Goal: Information Seeking & Learning: Learn about a topic

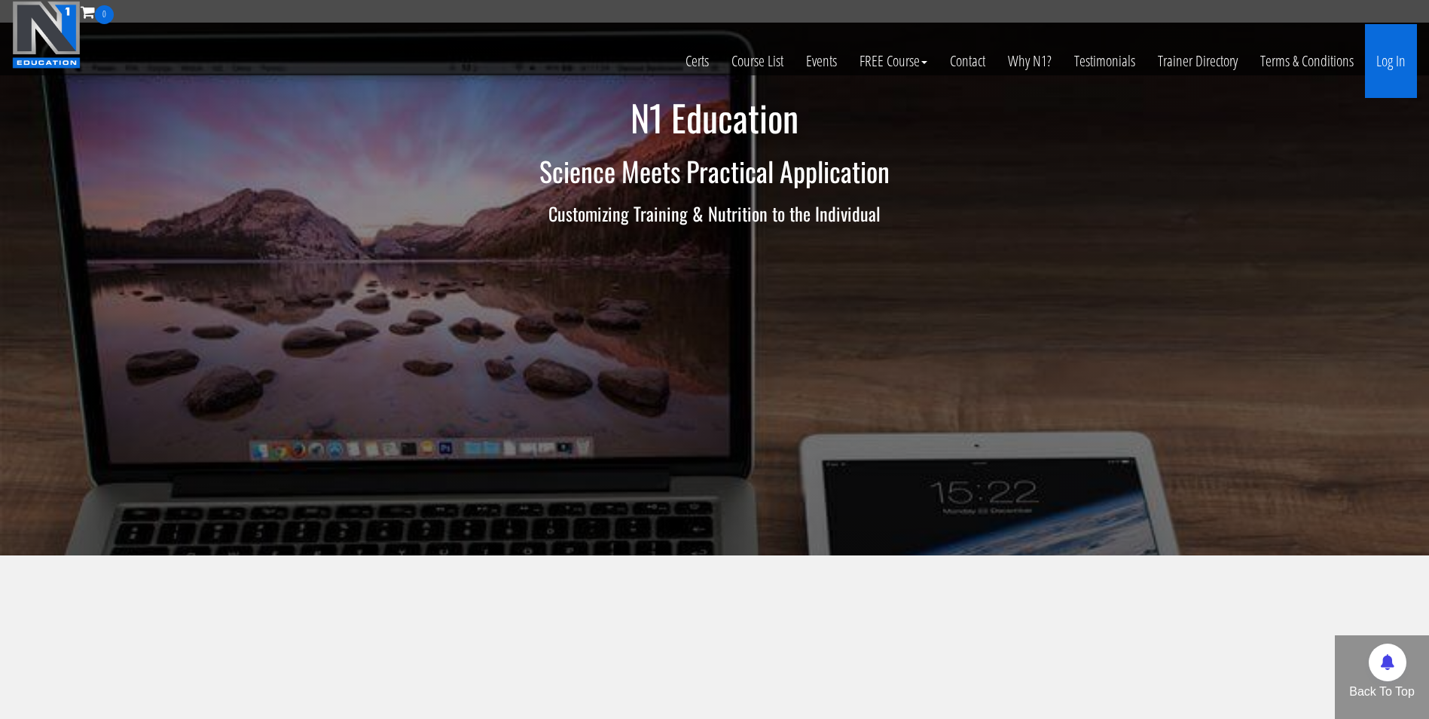
click at [1395, 62] on link "Log In" at bounding box center [1391, 61] width 52 height 74
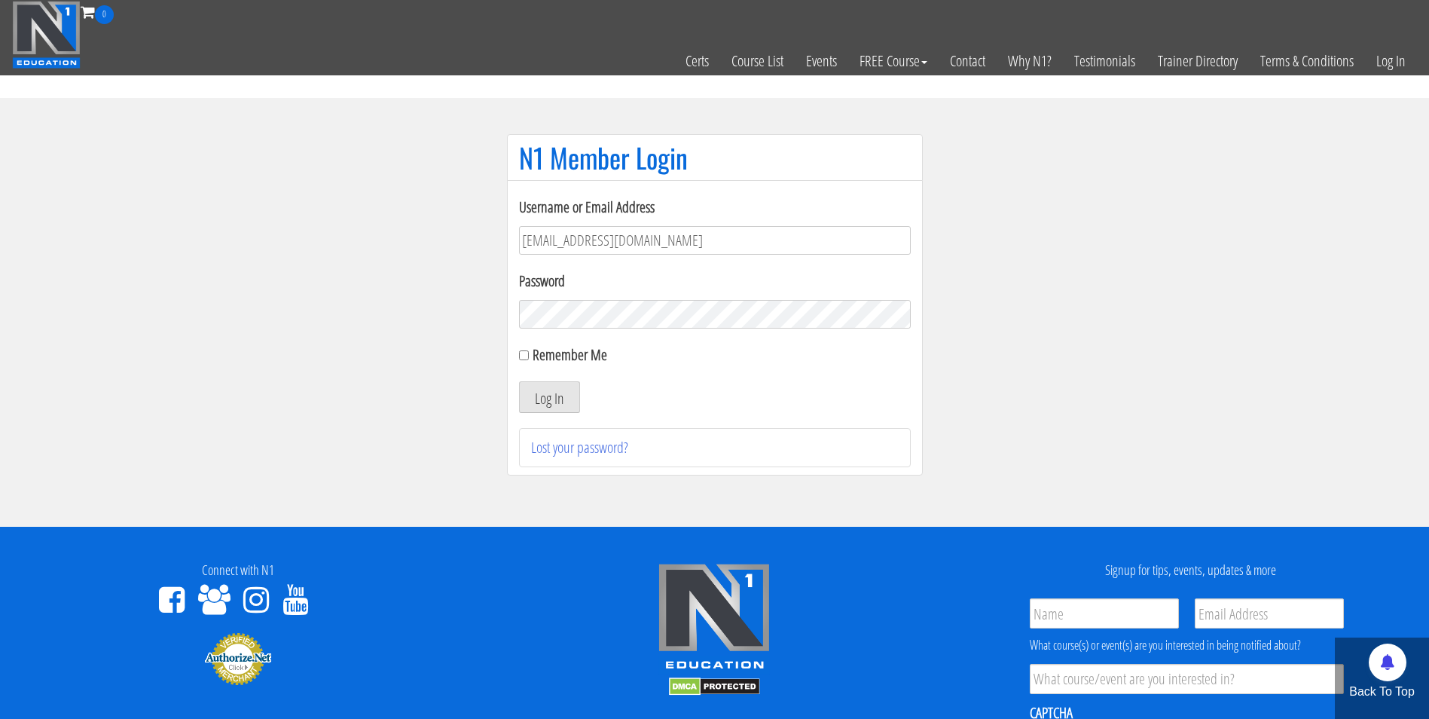
type input "darrennuzzo@gmail.com"
click at [519, 381] on button "Log In" at bounding box center [549, 397] width 61 height 32
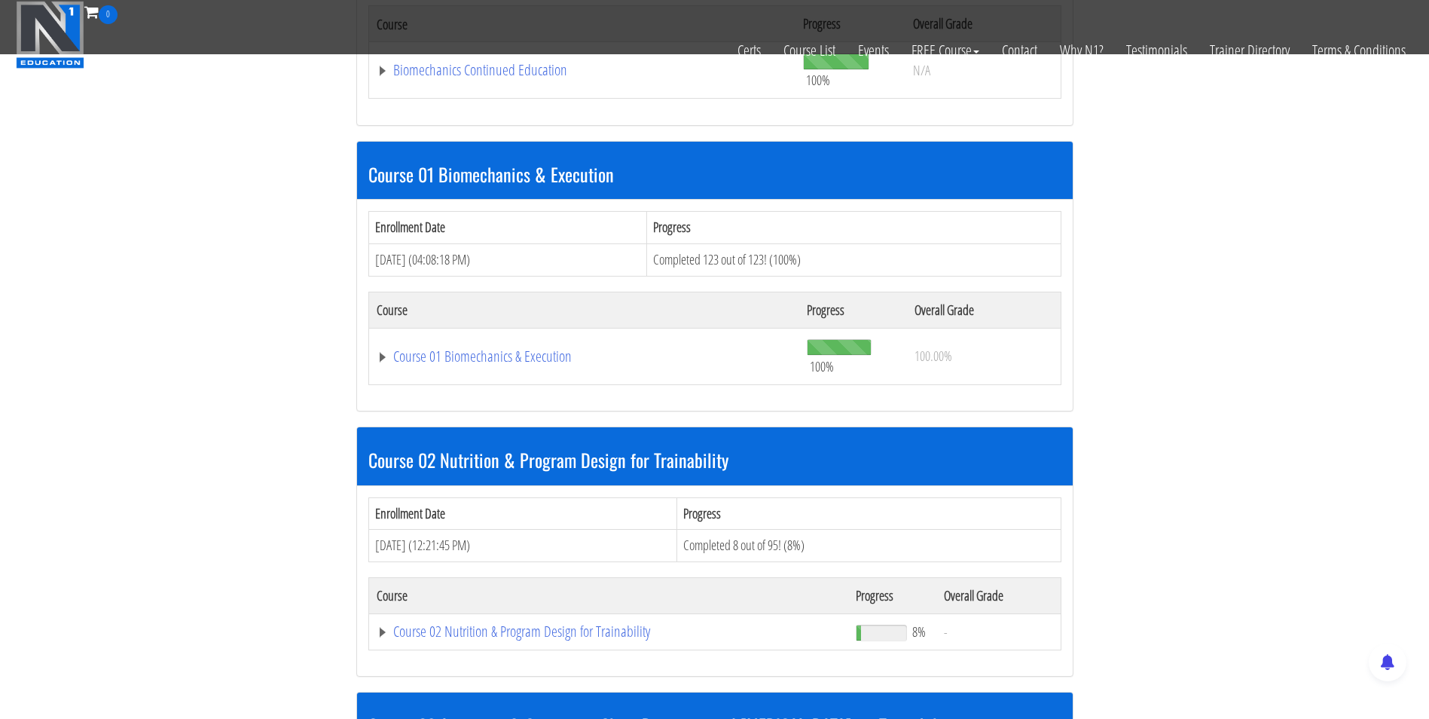
scroll to position [493, 0]
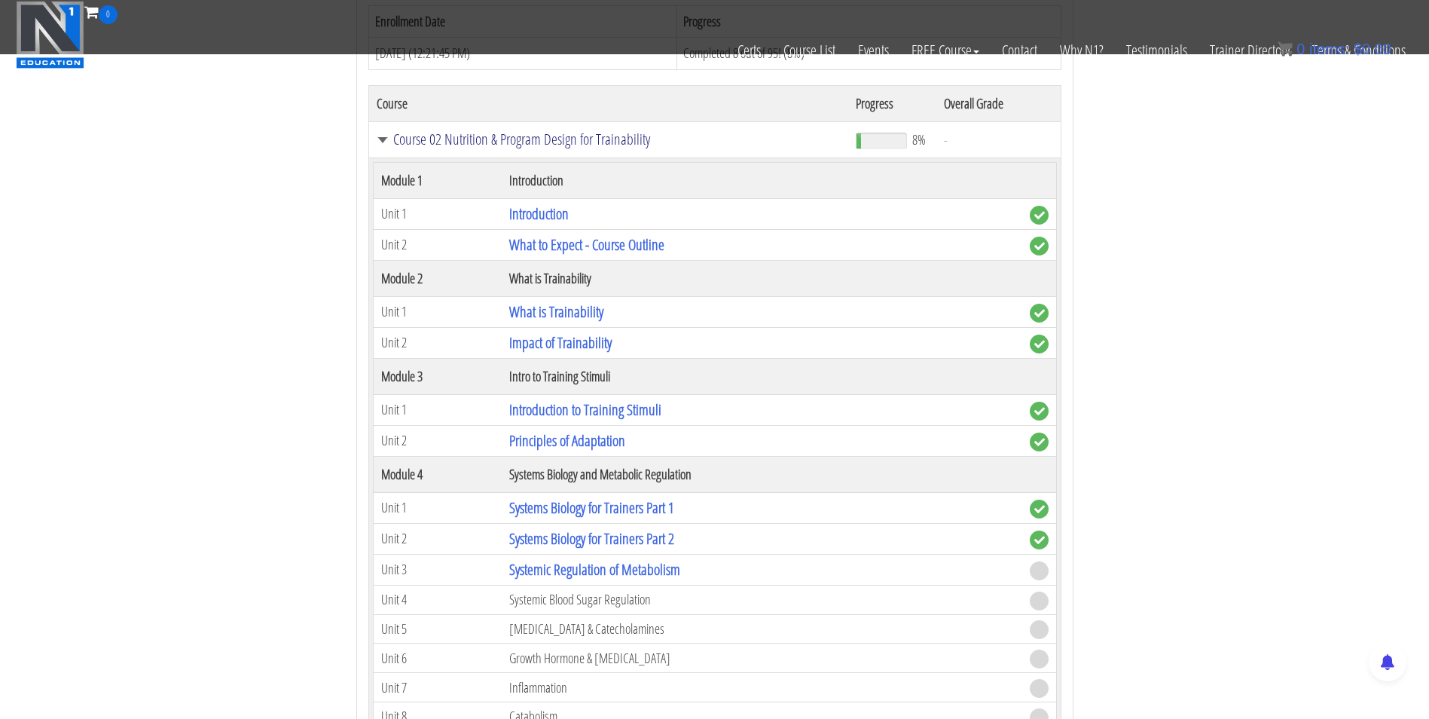
scroll to position [915, 0]
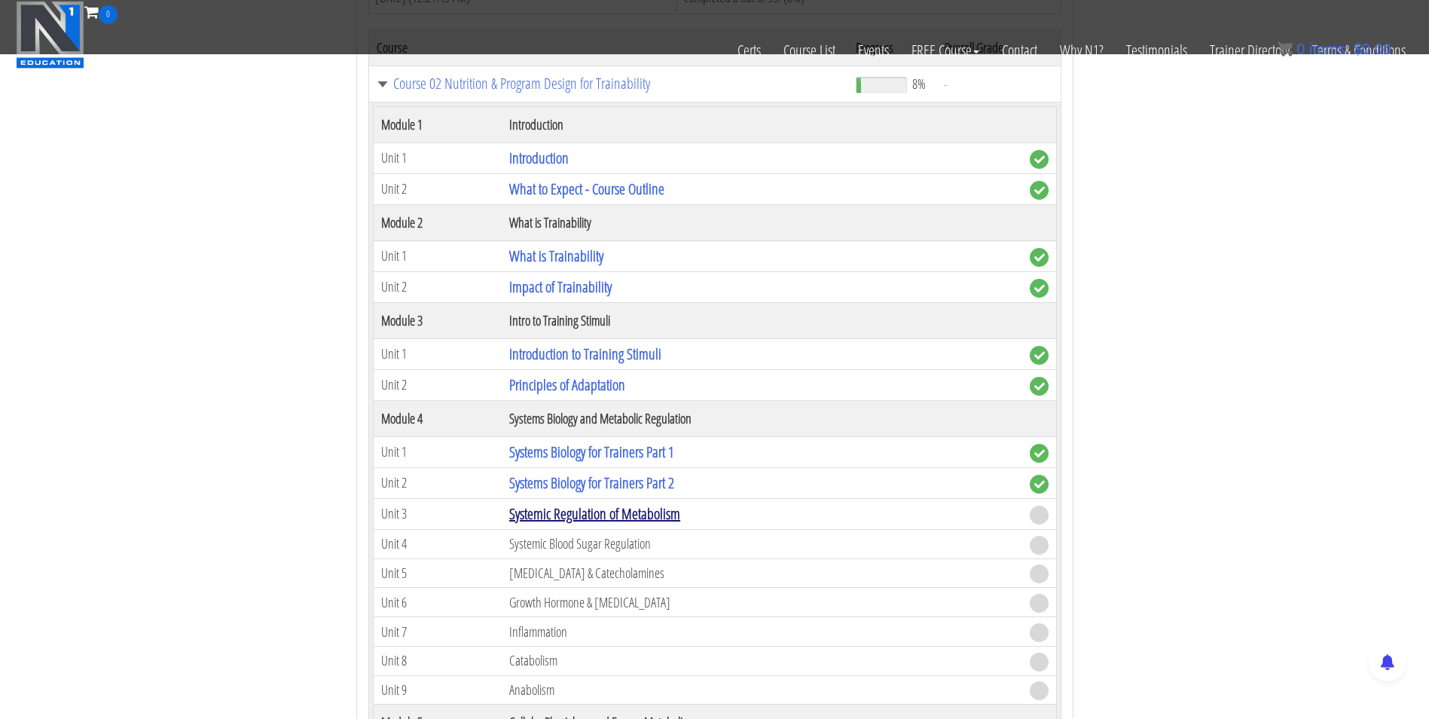
click at [604, 512] on link "Systemic Regulation of Metabolism" at bounding box center [594, 513] width 171 height 20
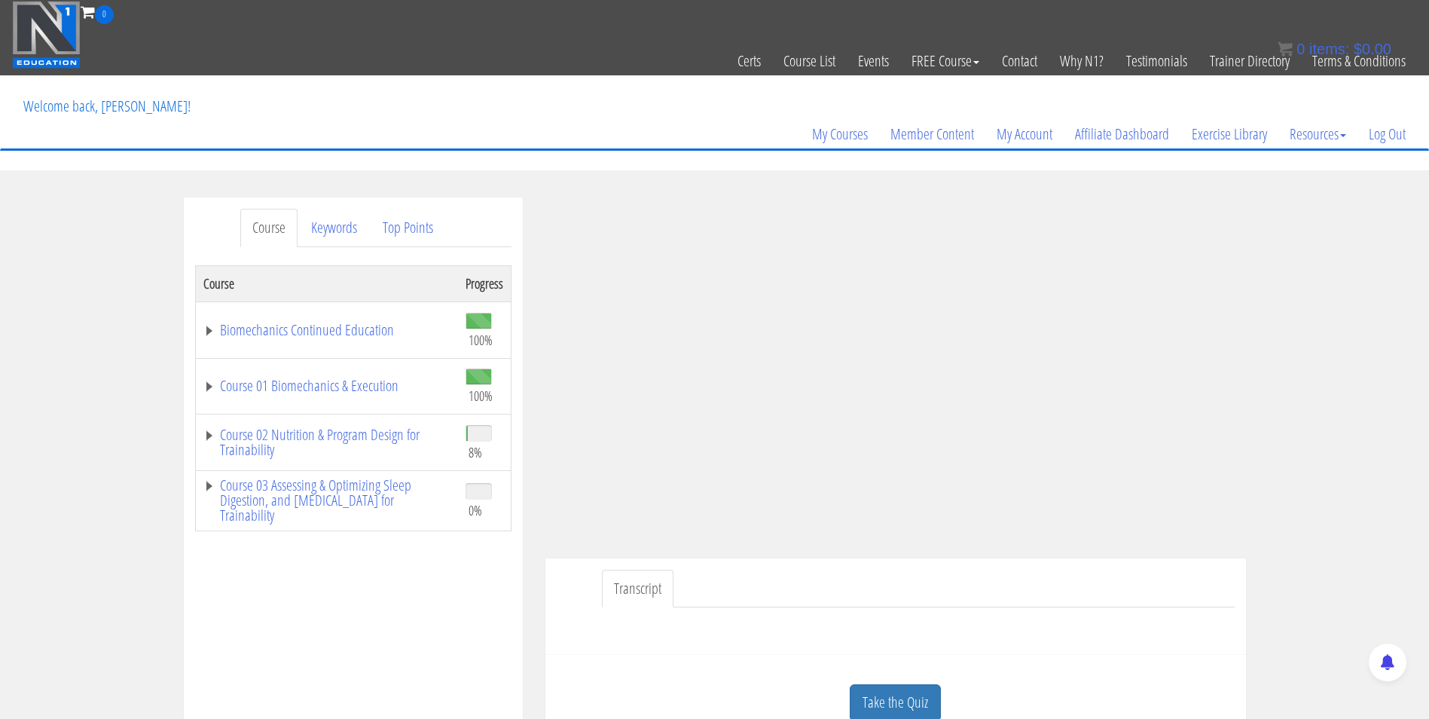
scroll to position [90, 0]
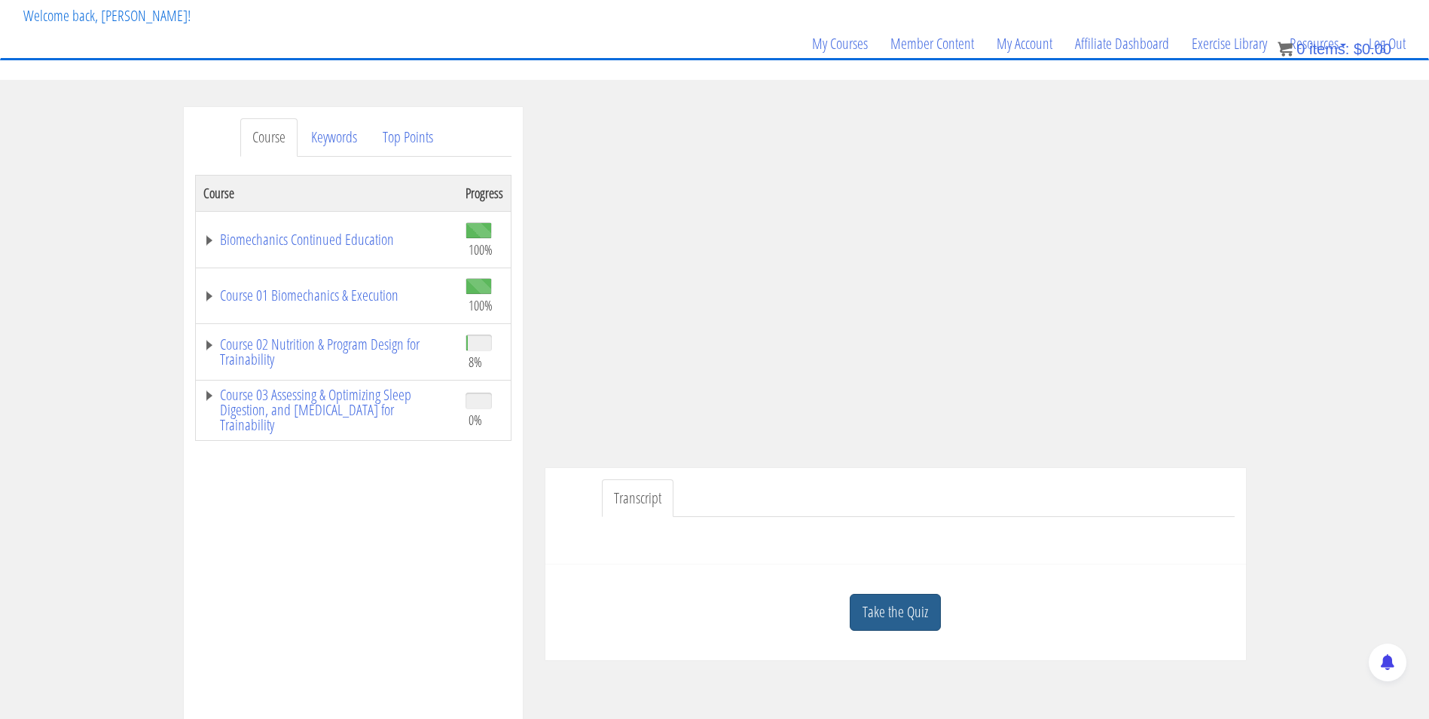
click at [891, 612] on link "Take the Quiz" at bounding box center [895, 612] width 91 height 37
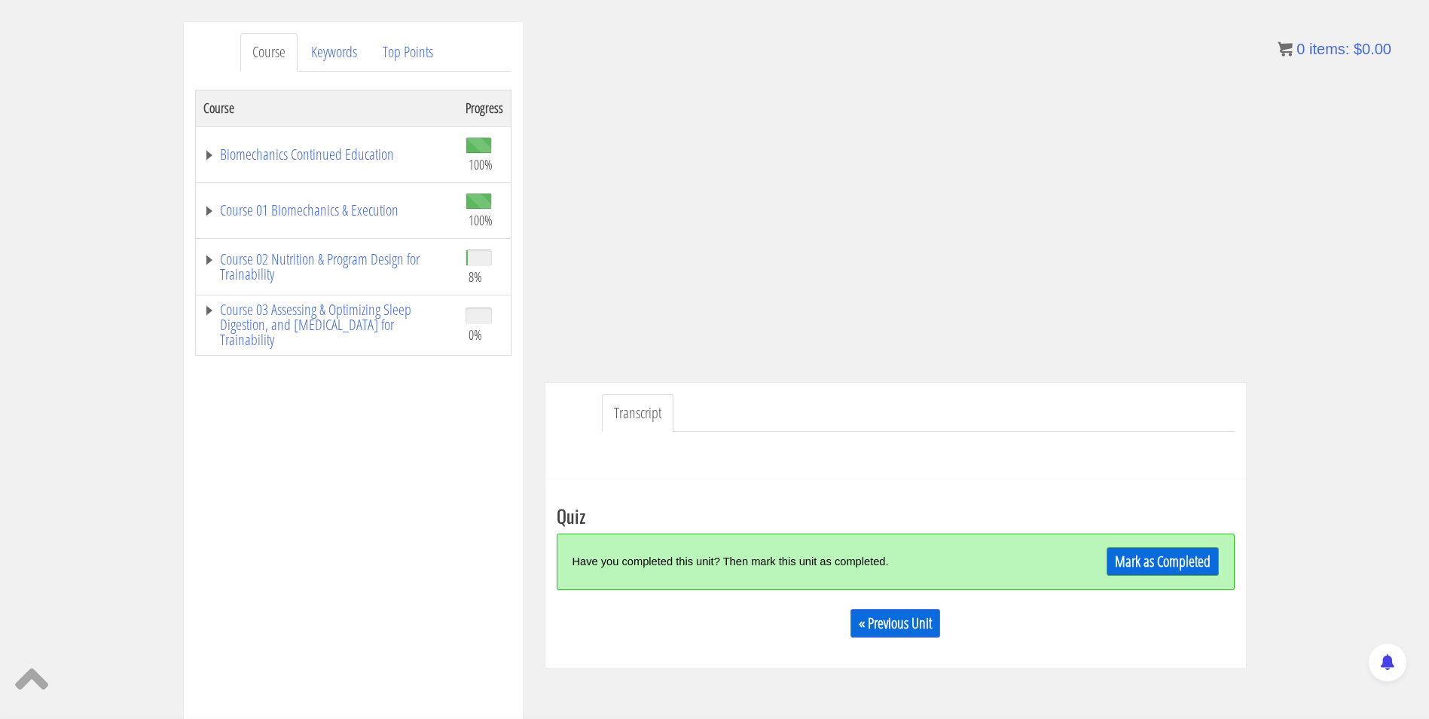
scroll to position [175, 0]
click at [1129, 565] on link "Mark as Completed" at bounding box center [1163, 562] width 112 height 29
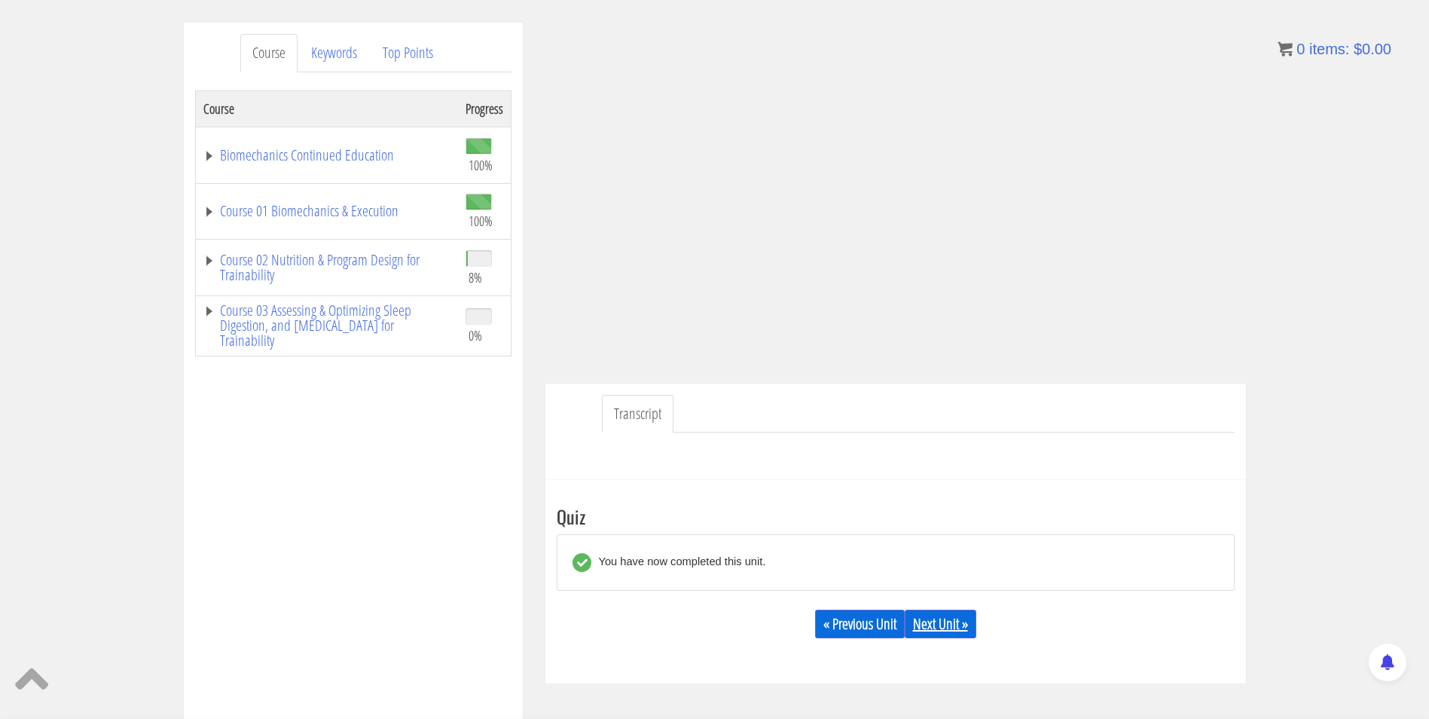
click at [945, 630] on link "Next Unit »" at bounding box center [941, 624] width 72 height 29
